Goal: Task Accomplishment & Management: Complete application form

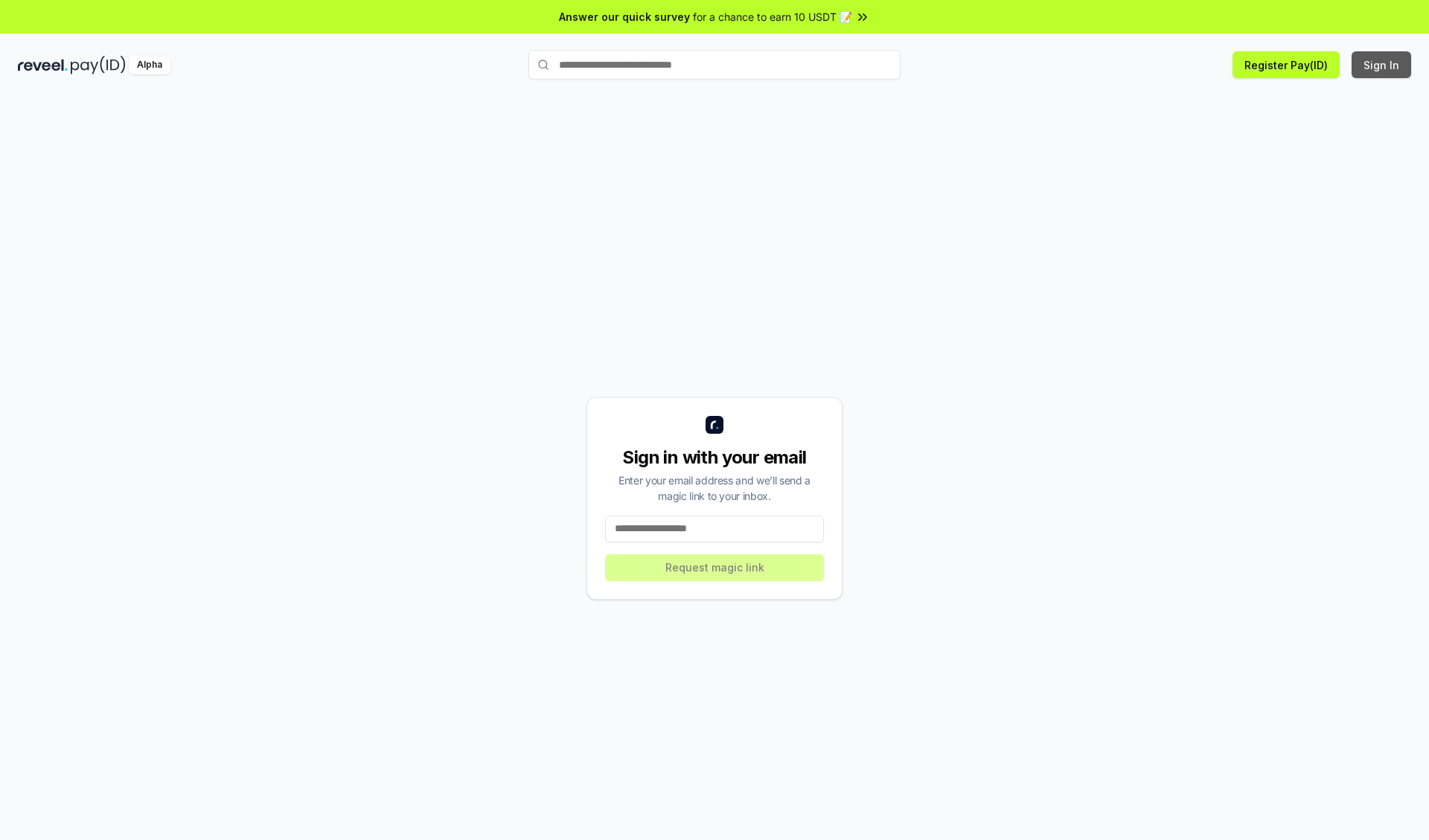
click at [1382, 65] on button "Sign In" at bounding box center [1381, 65] width 60 height 27
type input "**********"
click at [715, 567] on button "Request magic link" at bounding box center [714, 568] width 219 height 27
